Goal: Transaction & Acquisition: Purchase product/service

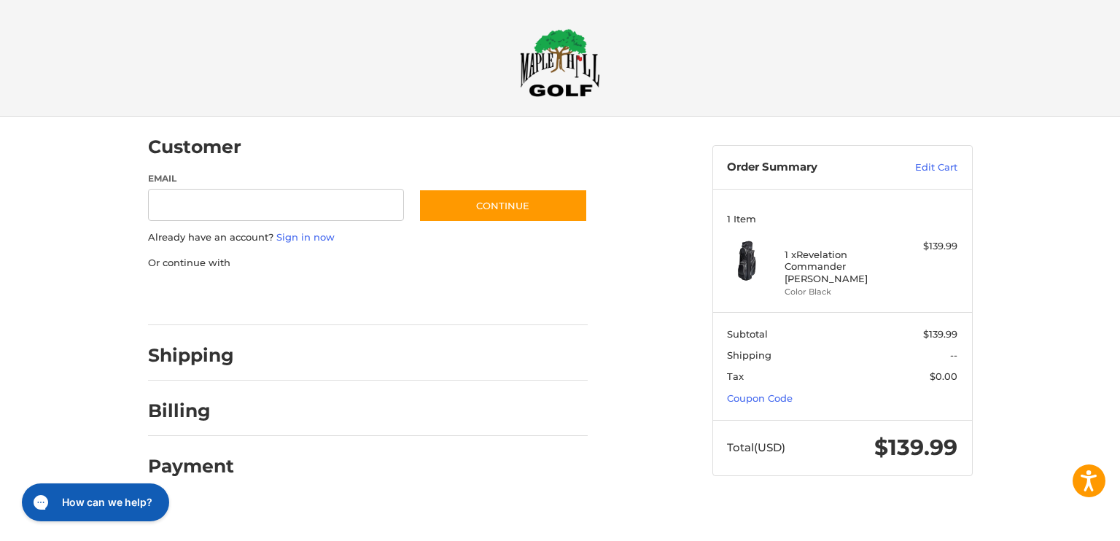
click at [0, 505] on div at bounding box center [0, 505] width 0 height 0
